Goal: Information Seeking & Learning: Learn about a topic

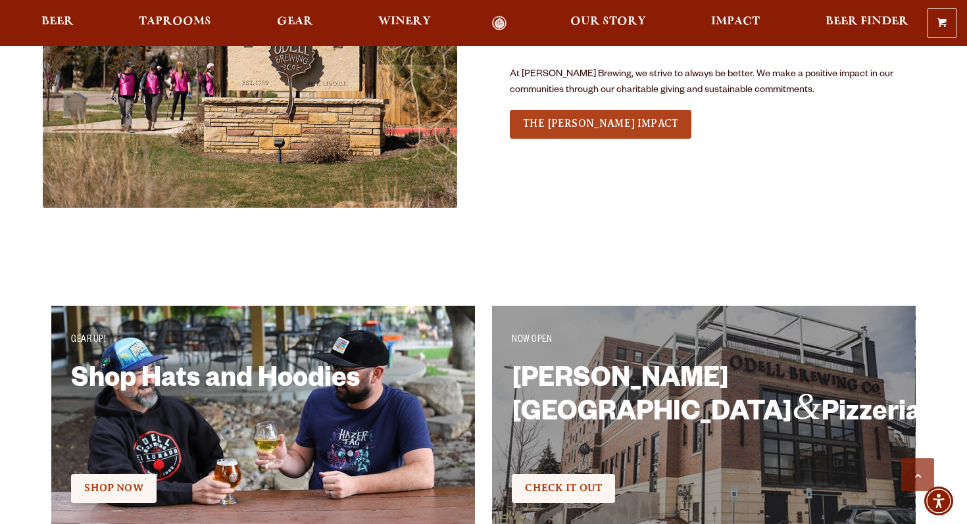
scroll to position [2061, 0]
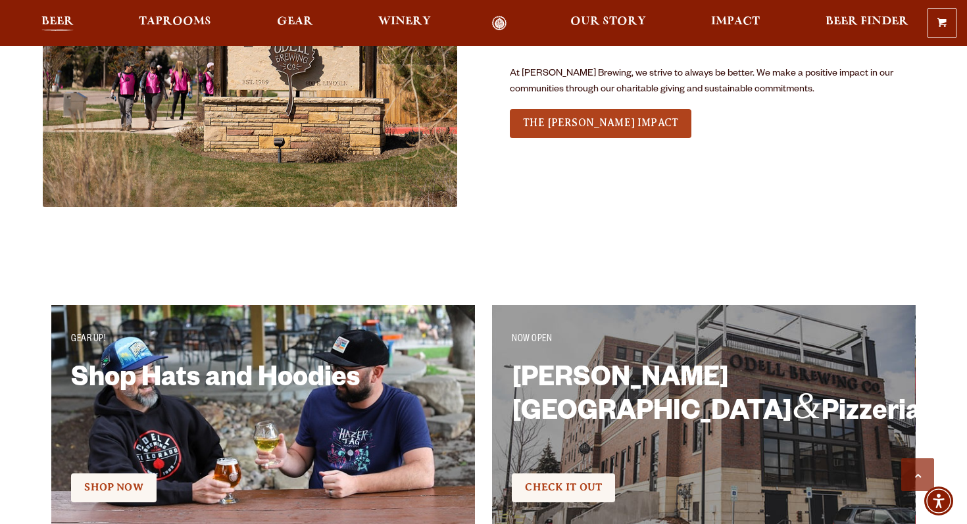
click at [60, 27] on span "Beer" at bounding box center [57, 21] width 32 height 11
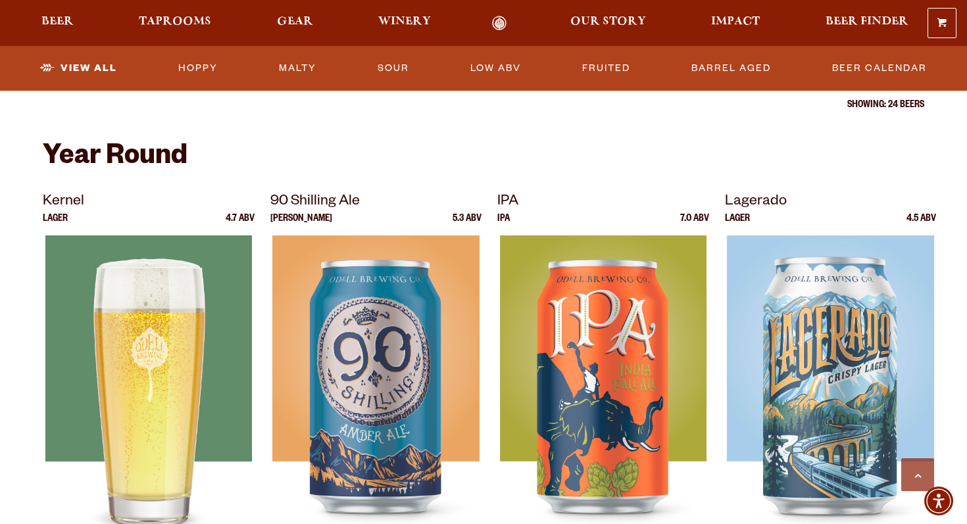
scroll to position [487, 0]
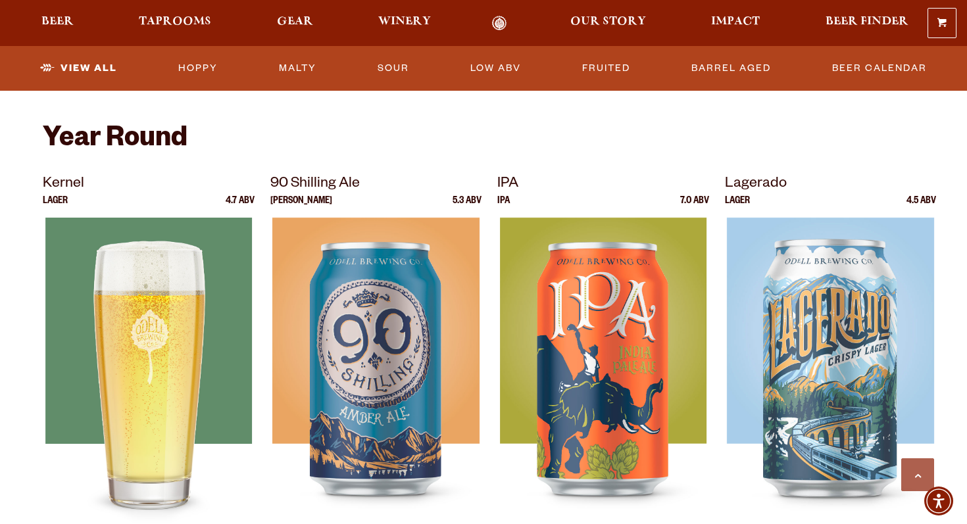
click at [142, 324] on div at bounding box center [149, 382] width 212 height 329
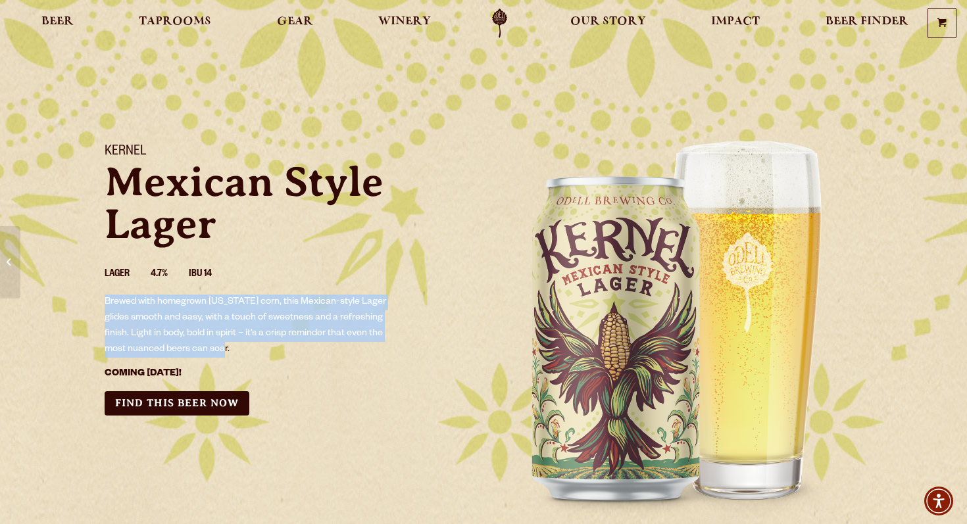
drag, startPoint x: 266, startPoint y: 350, endPoint x: 89, endPoint y: 300, distance: 184.4
click at [89, 300] on div "Kernel Mexican Style Lager Lager 4.7% IBU 14 Brewed with homegrown Colorado cor…" at bounding box center [286, 279] width 395 height 303
copy p "Brewed with homegrown Colorado corn, this Mexican-style Lager glides smooth and…"
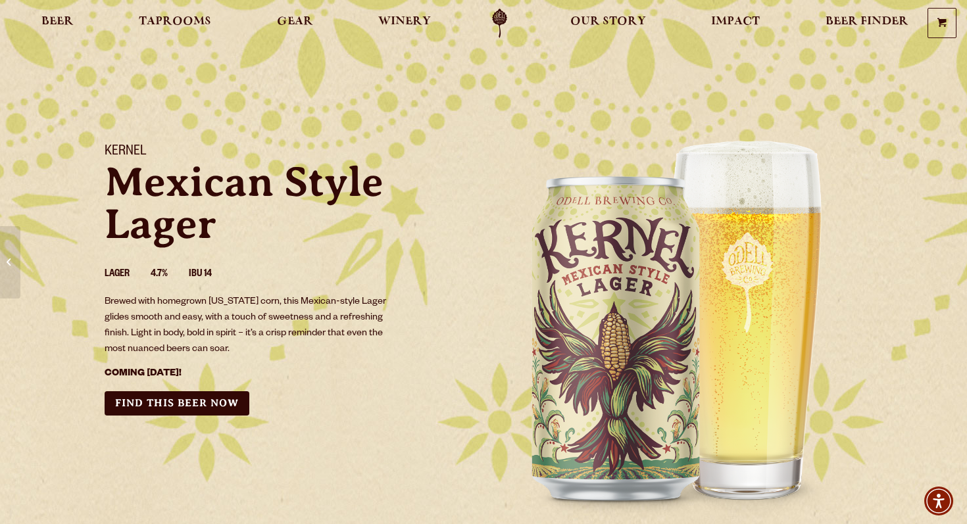
click at [272, 201] on p "Mexican Style Lager" at bounding box center [286, 203] width 363 height 84
click at [344, 241] on p "Mexican Style Lager" at bounding box center [286, 203] width 363 height 84
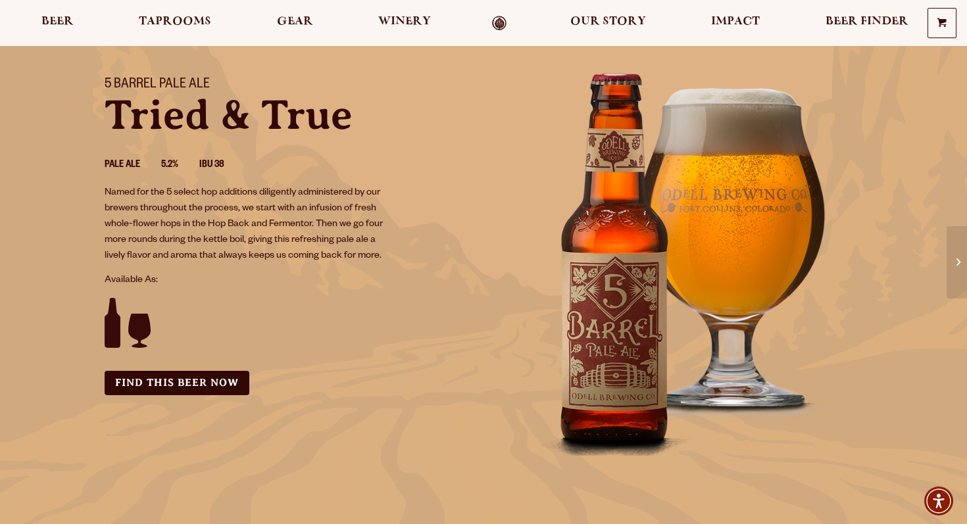
scroll to position [66, 0]
